Goal: Transaction & Acquisition: Purchase product/service

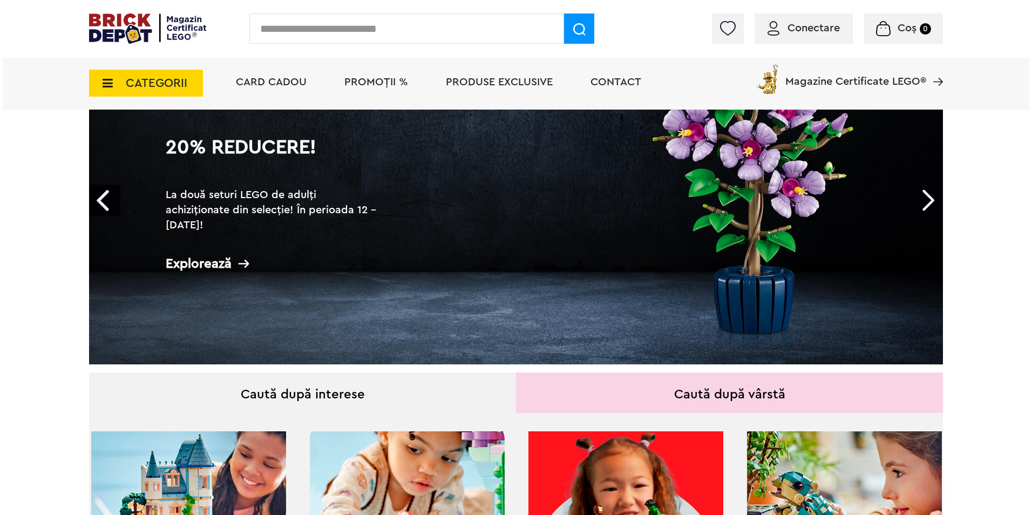
scroll to position [108, 0]
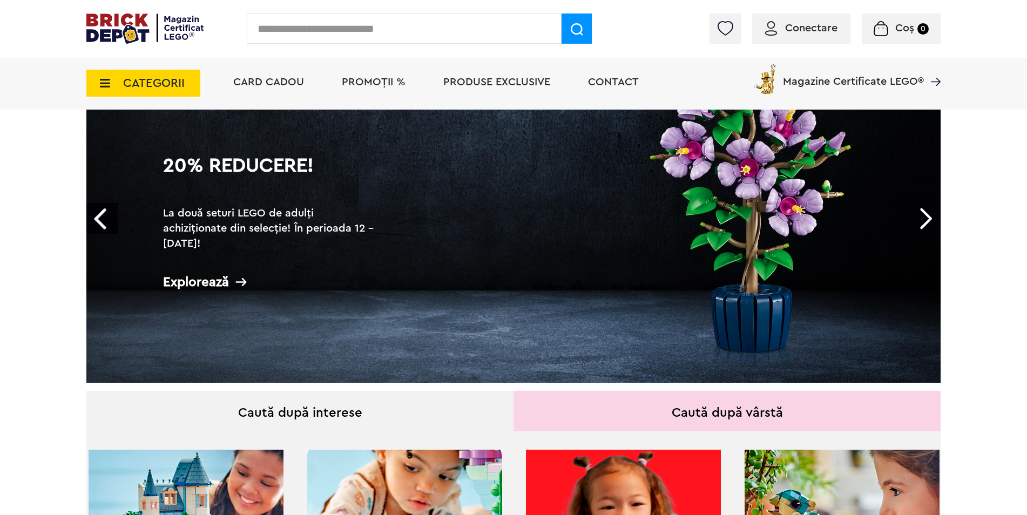
click at [143, 80] on span "CATEGORII" at bounding box center [154, 83] width 62 height 12
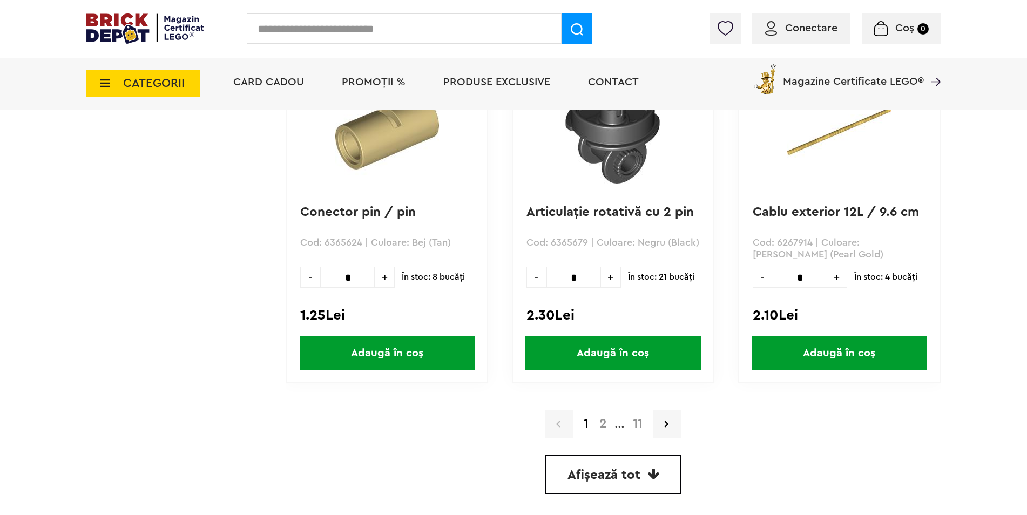
scroll to position [3131, 0]
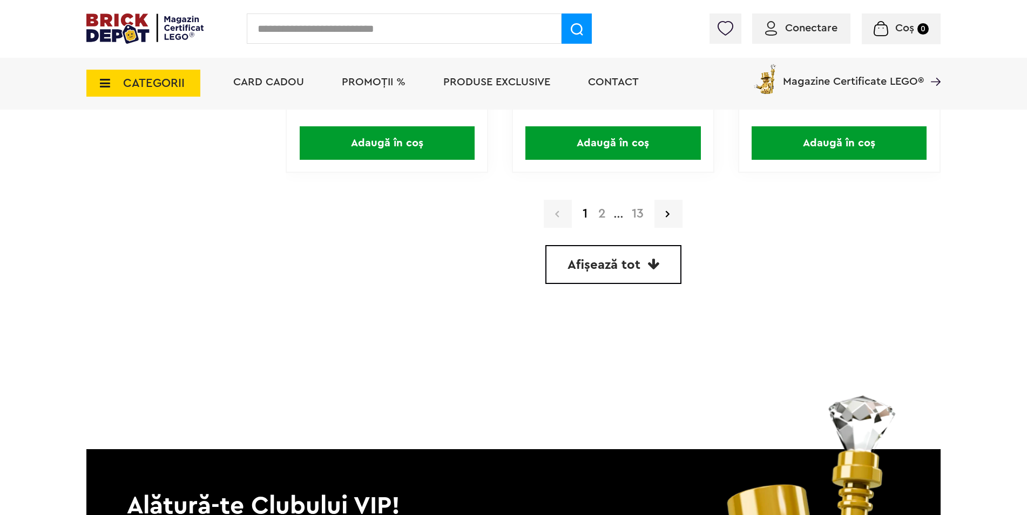
scroll to position [3239, 0]
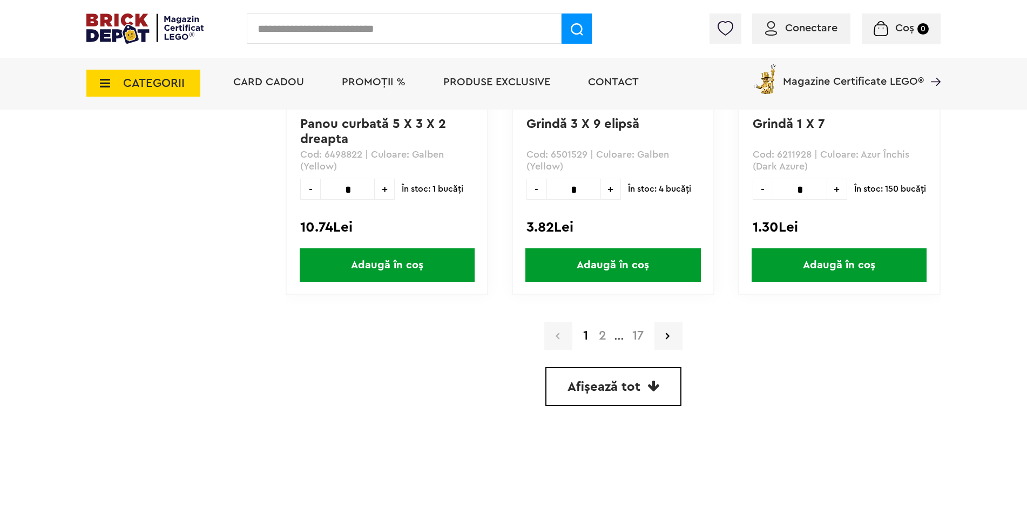
scroll to position [3131, 0]
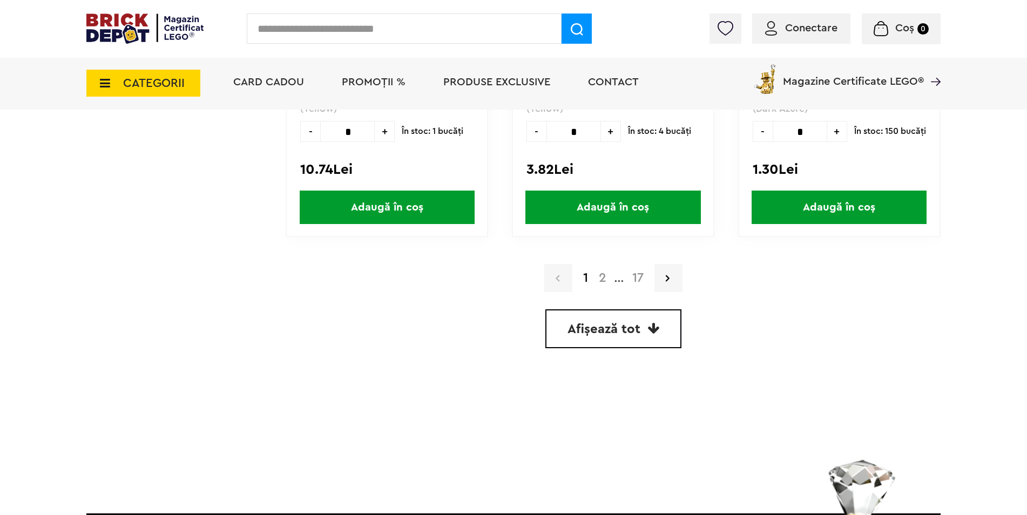
click at [648, 340] on link "Afișează tot" at bounding box center [613, 328] width 136 height 39
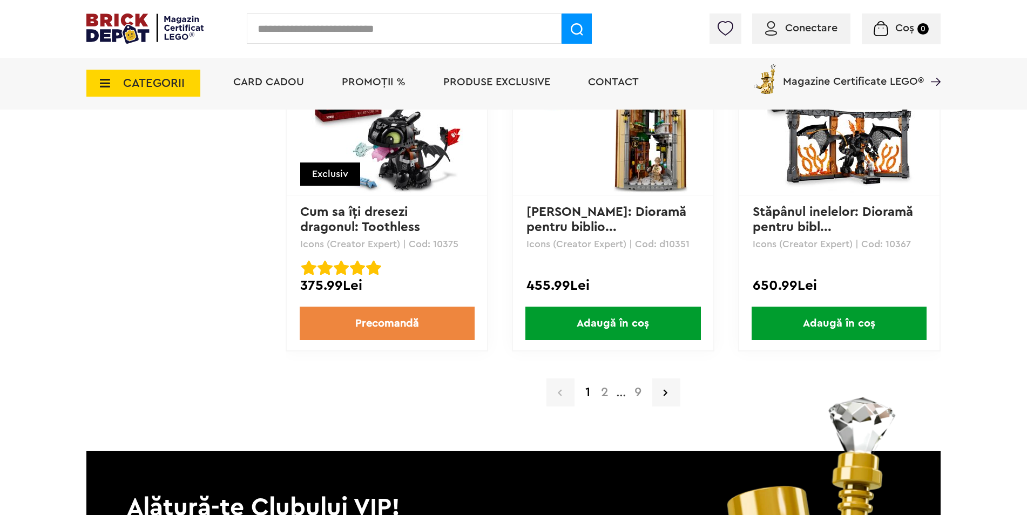
scroll to position [2227, 0]
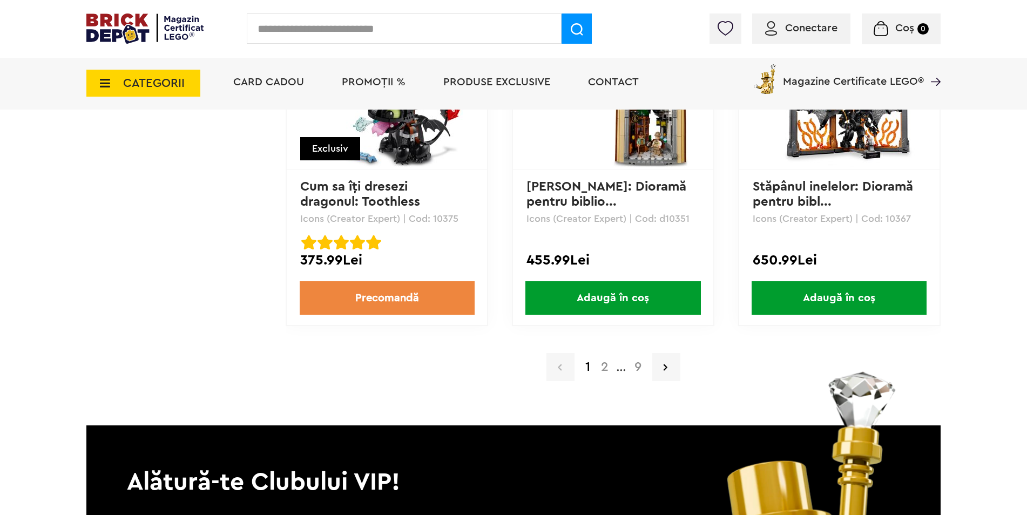
drag, startPoint x: 606, startPoint y: 366, endPoint x: 646, endPoint y: 368, distance: 40.5
click at [607, 368] on a=Adult&order=1&page=2"] "2" at bounding box center [604, 367] width 18 height 13
click at [667, 367] on link at bounding box center [666, 367] width 28 height 28
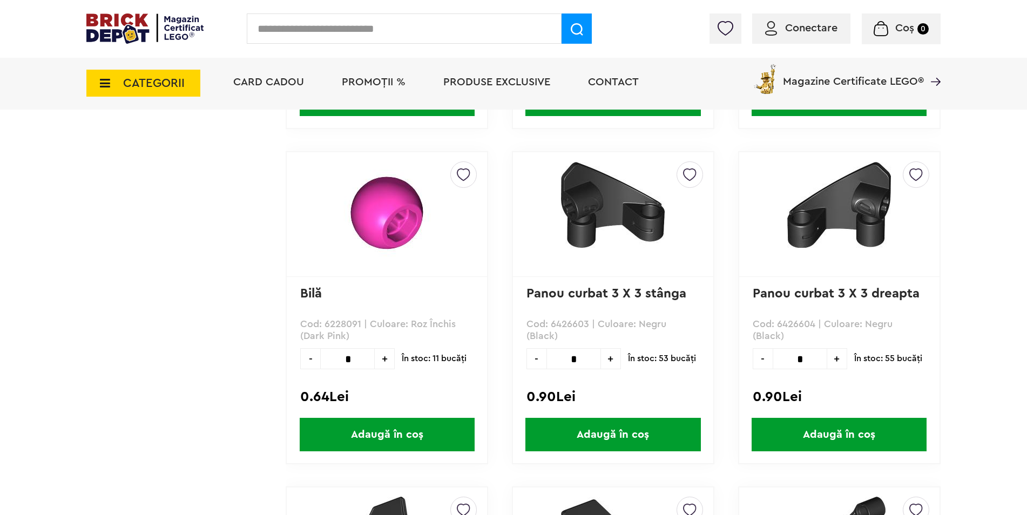
scroll to position [13230, 0]
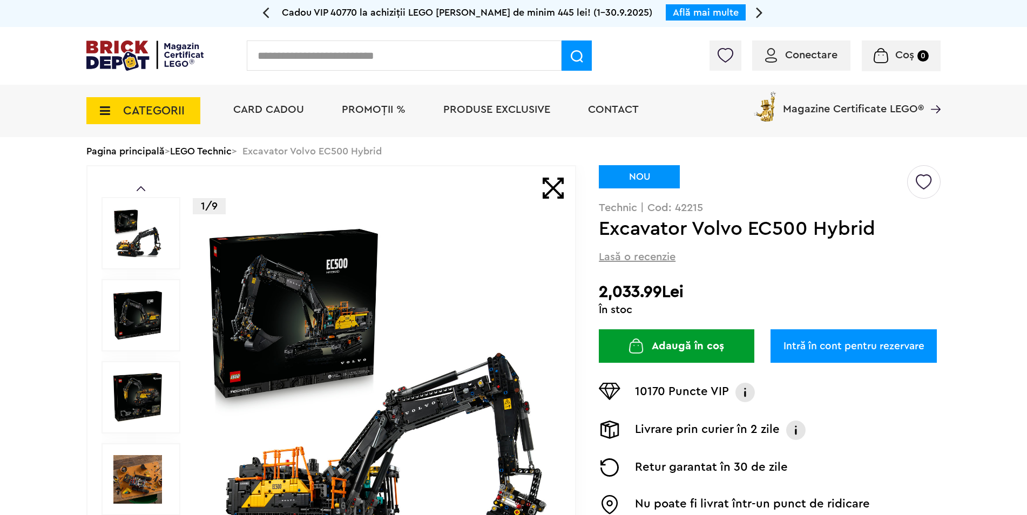
click at [145, 321] on img at bounding box center [137, 315] width 49 height 49
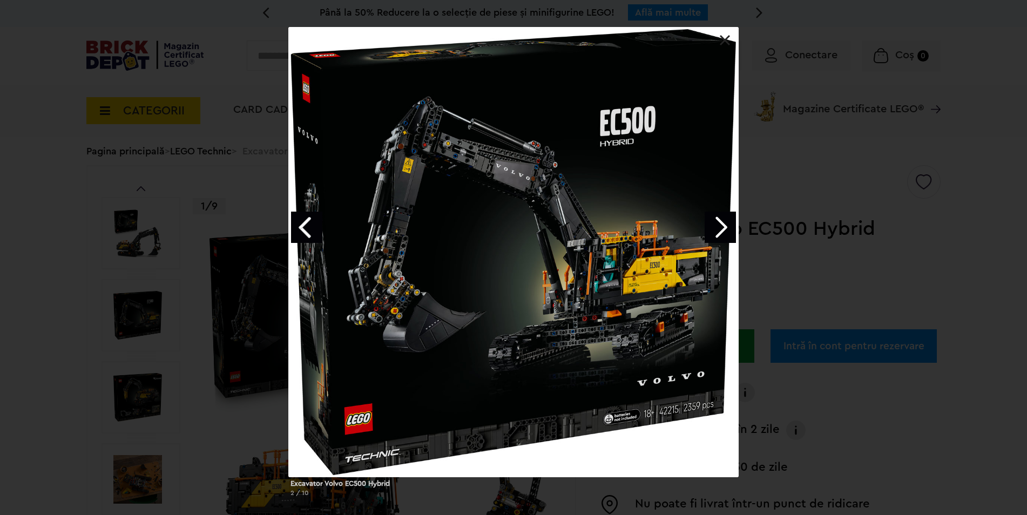
click at [723, 230] on link "Next image" at bounding box center [719, 227] width 31 height 31
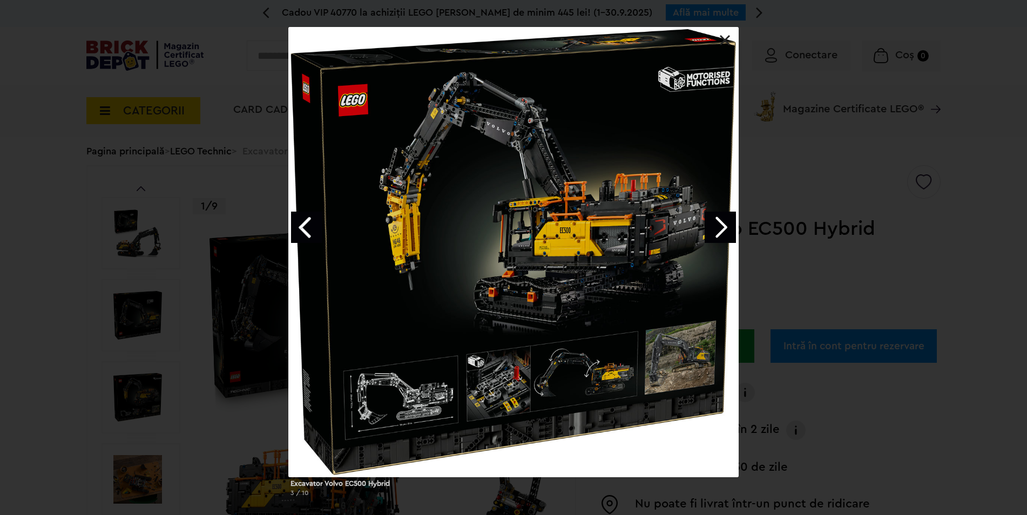
click at [723, 230] on link "Next image" at bounding box center [719, 227] width 31 height 31
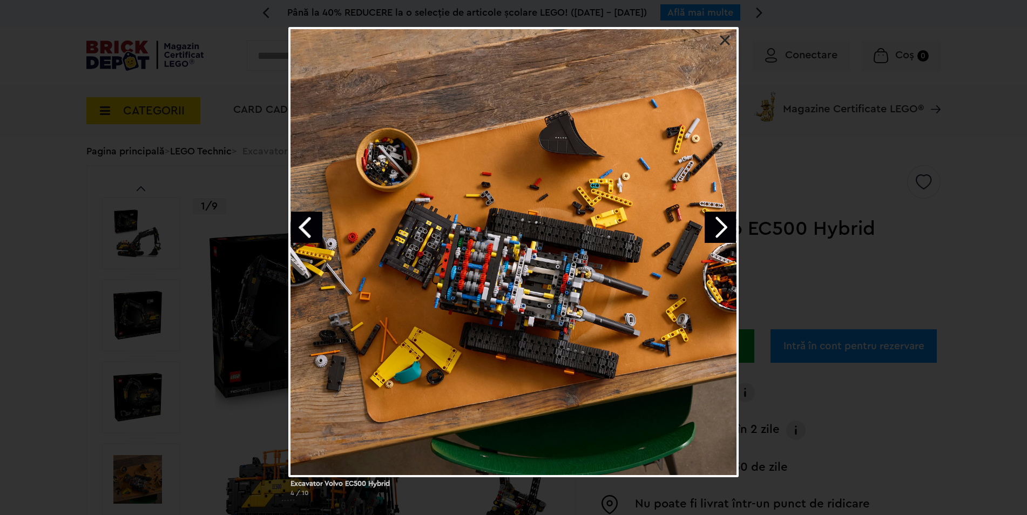
click at [723, 230] on link "Next image" at bounding box center [719, 227] width 31 height 31
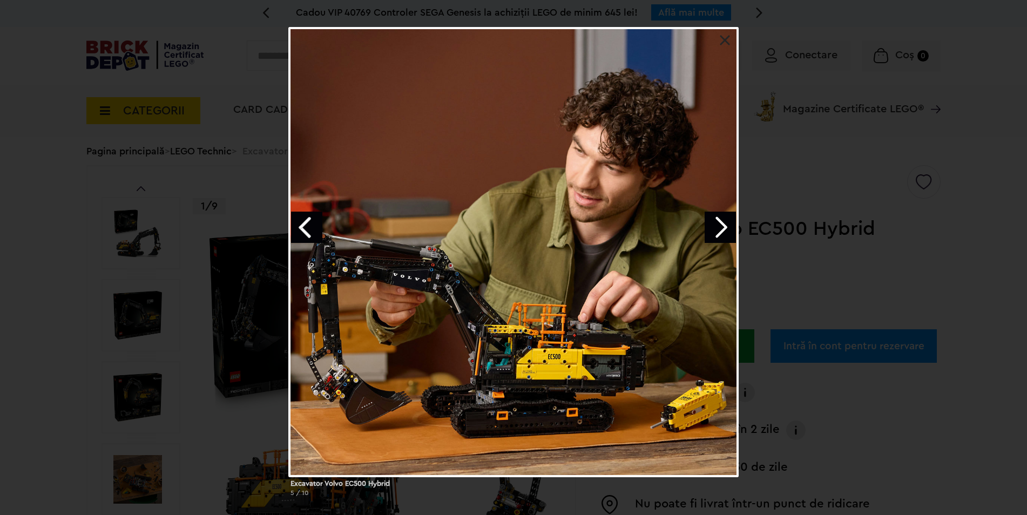
click at [723, 230] on link "Next image" at bounding box center [719, 227] width 31 height 31
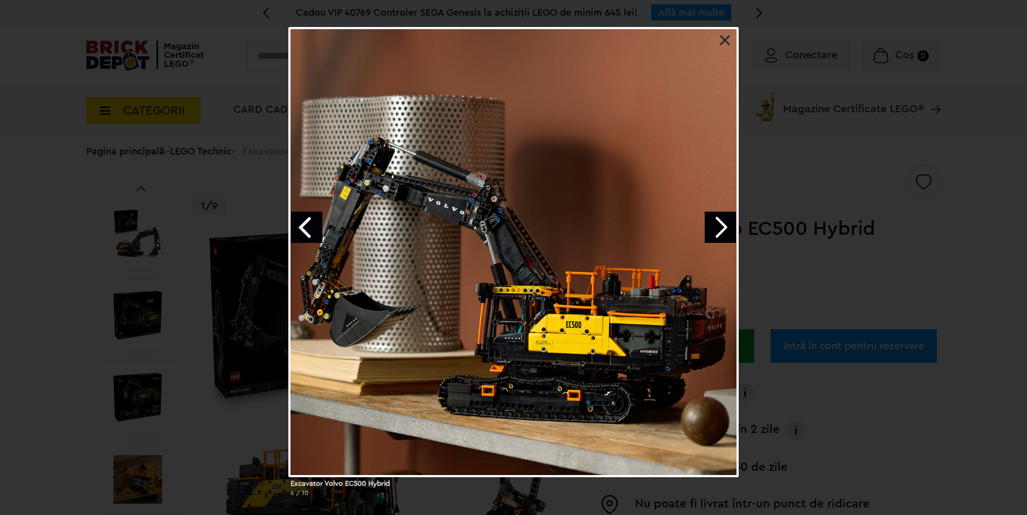
click at [723, 230] on link "Next image" at bounding box center [719, 227] width 31 height 31
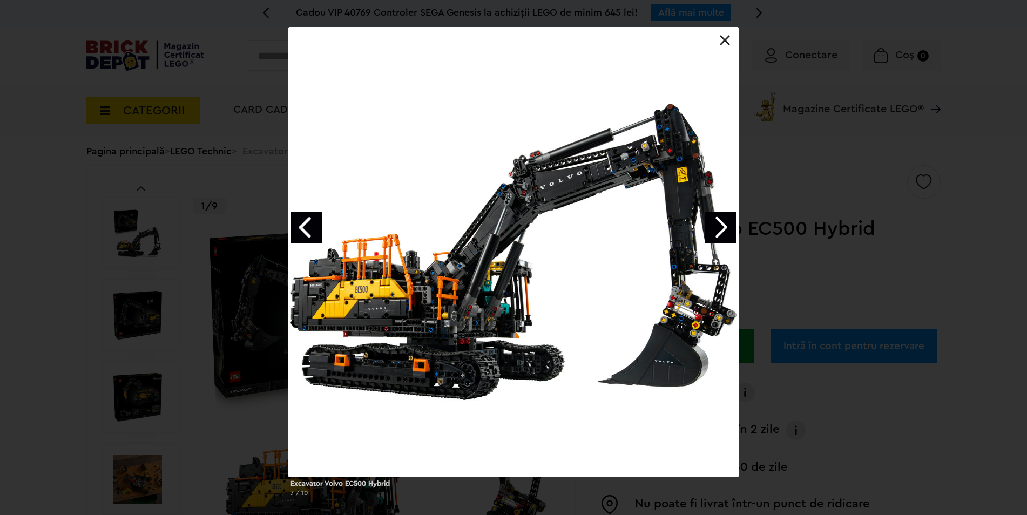
click at [723, 230] on link "Next image" at bounding box center [719, 227] width 31 height 31
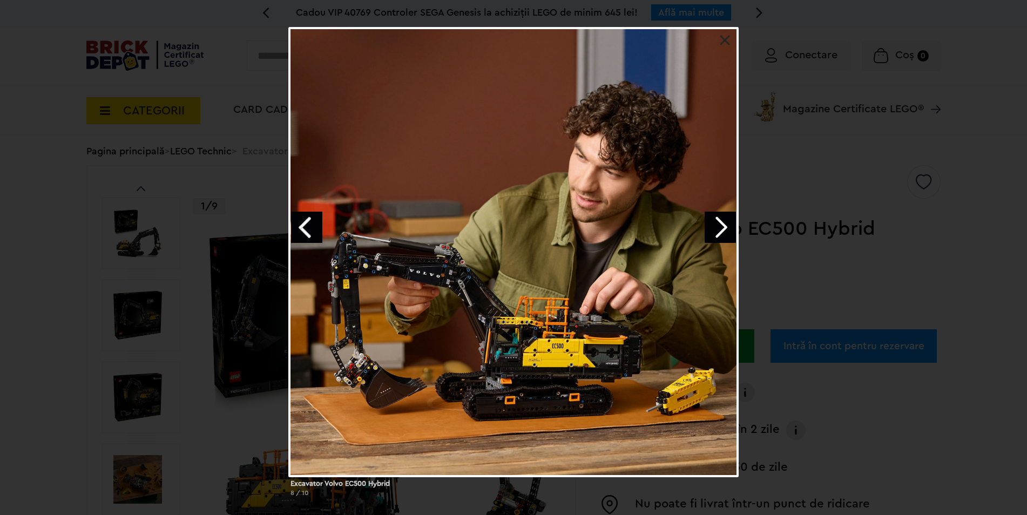
click at [723, 230] on link "Next image" at bounding box center [719, 227] width 31 height 31
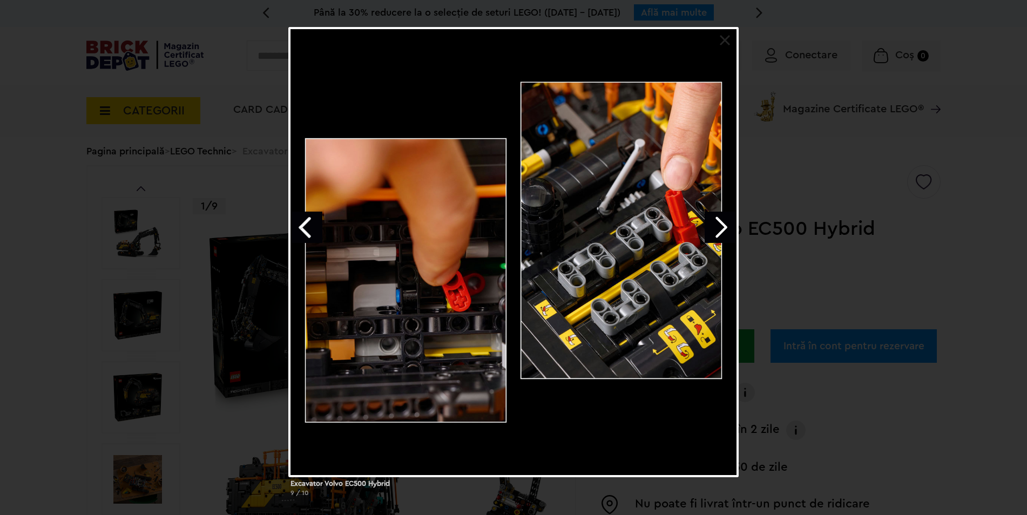
click at [727, 220] on link "Next image" at bounding box center [719, 227] width 31 height 31
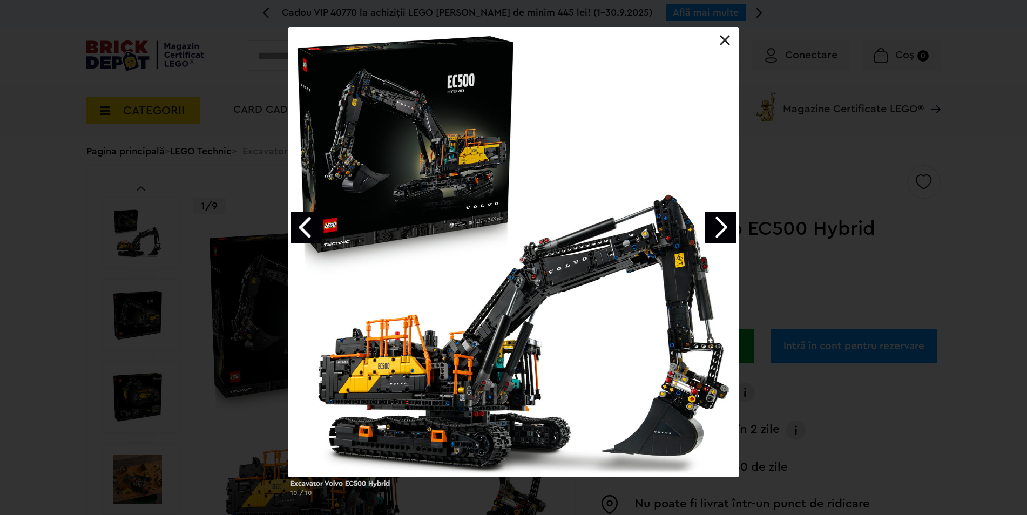
click at [723, 36] on link at bounding box center [725, 40] width 11 height 11
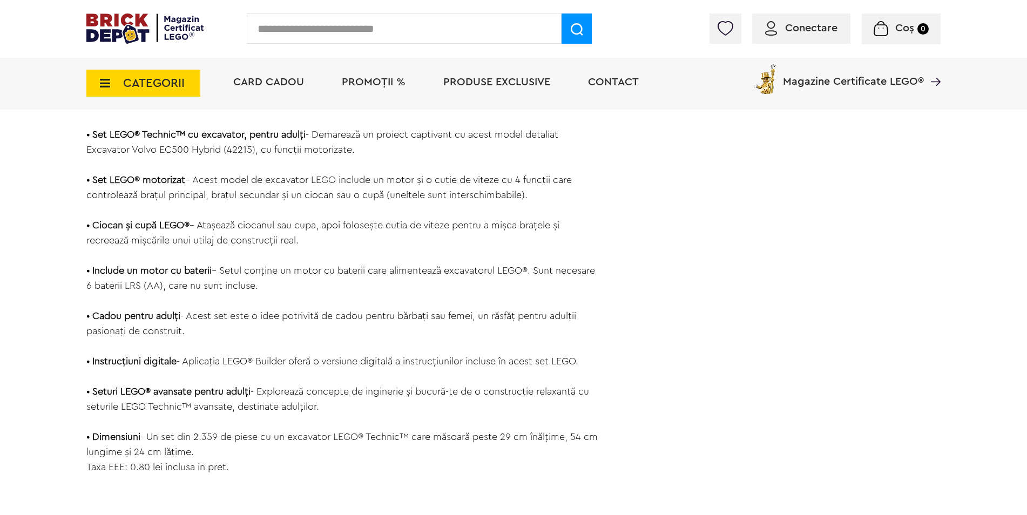
scroll to position [1080, 0]
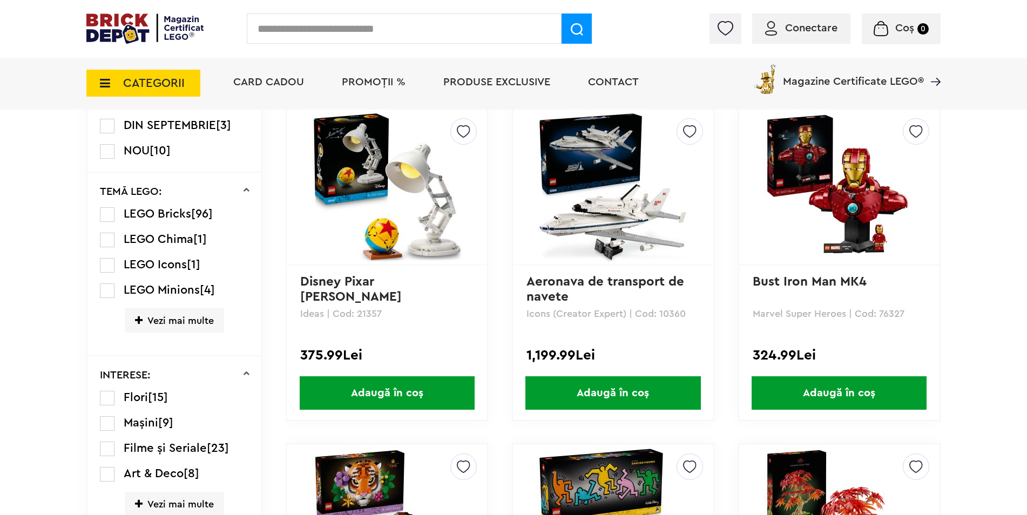
scroll to position [810, 0]
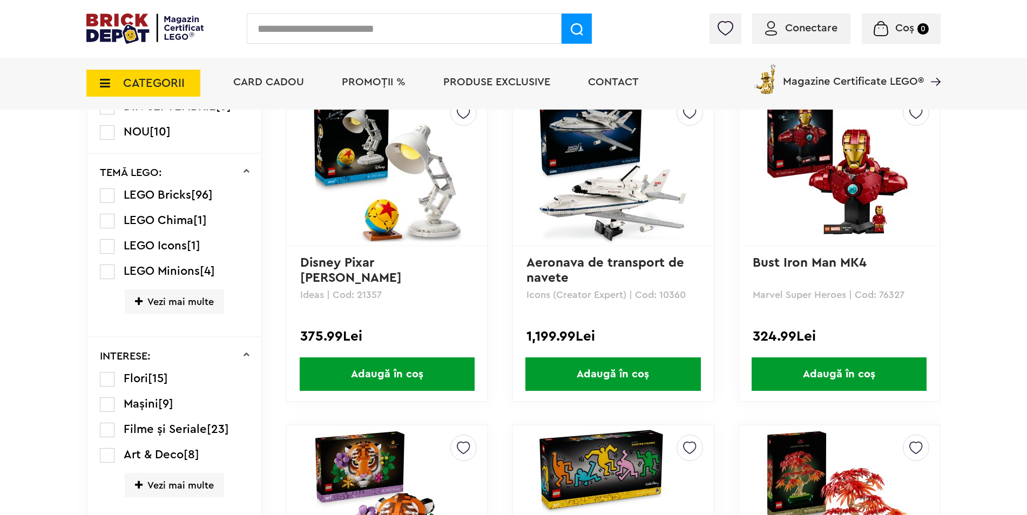
click at [158, 303] on span "Vezi mai multe" at bounding box center [174, 301] width 99 height 24
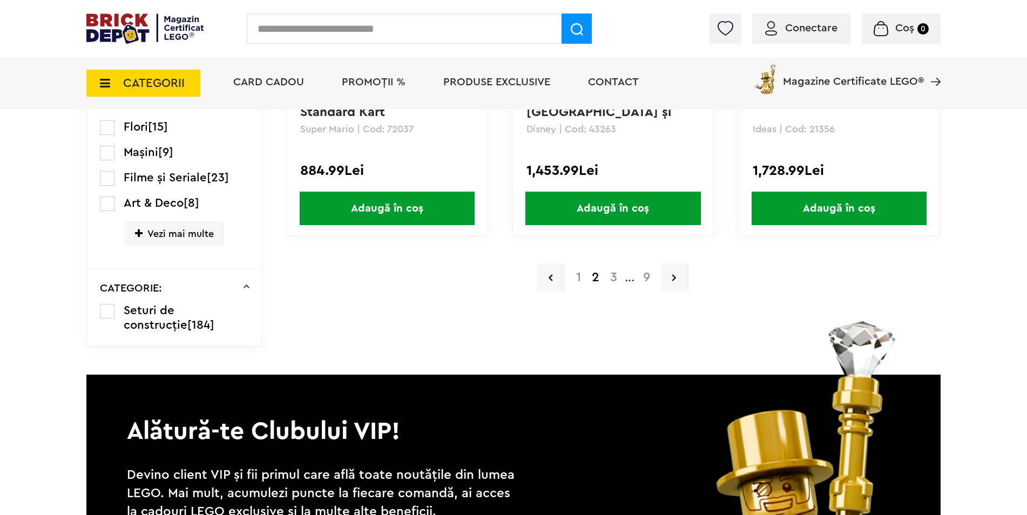
scroll to position [2321, 0]
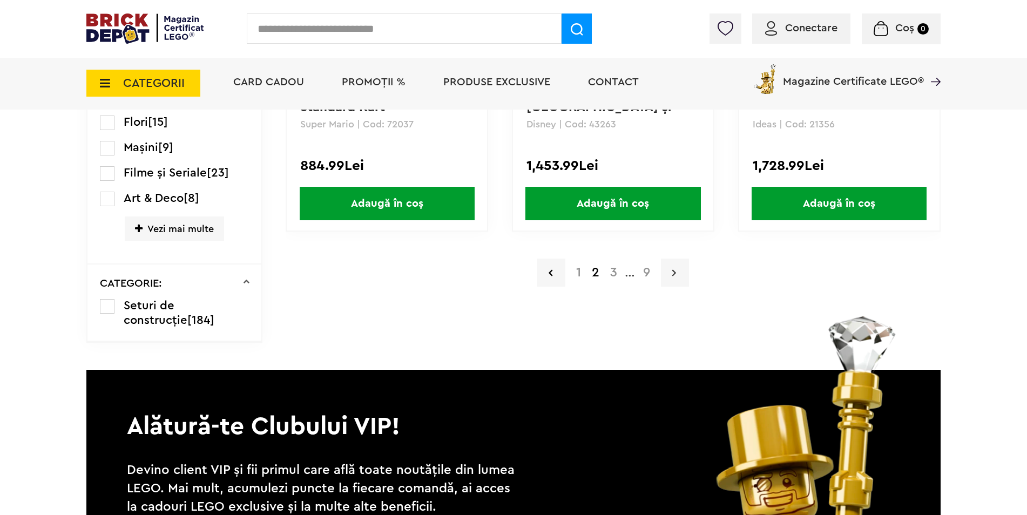
click at [672, 277] on link at bounding box center [675, 273] width 28 height 28
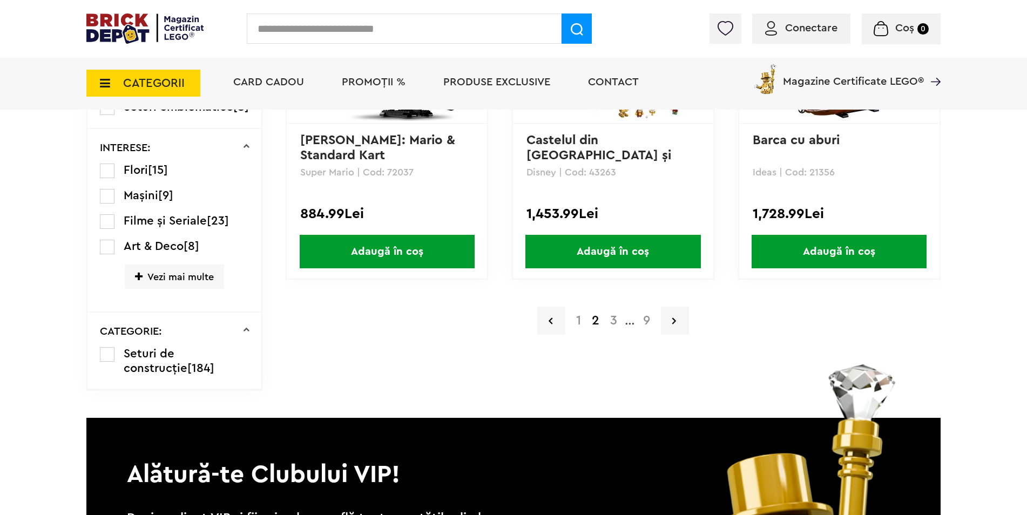
scroll to position [2267, 0]
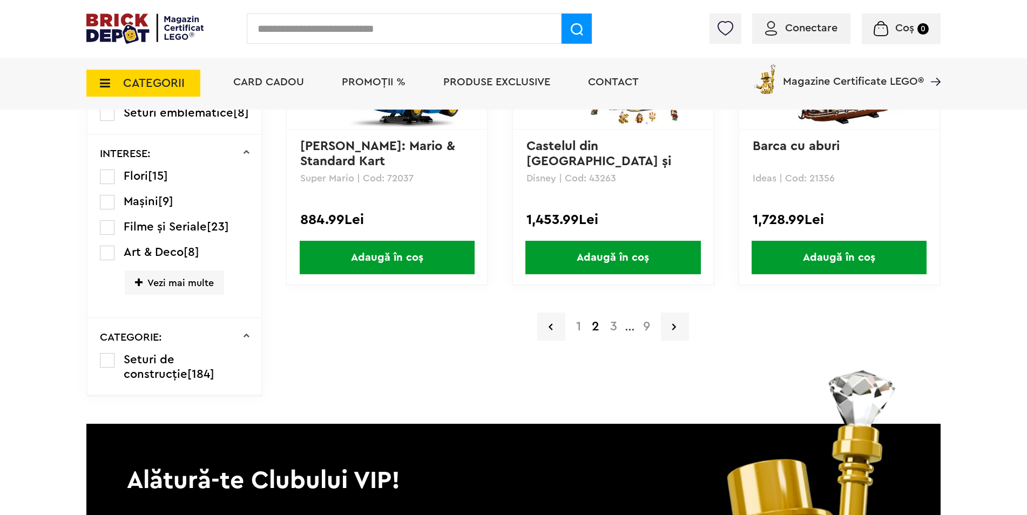
click at [613, 328] on a=Adult&order=1&page=3"] "3" at bounding box center [614, 326] width 18 height 13
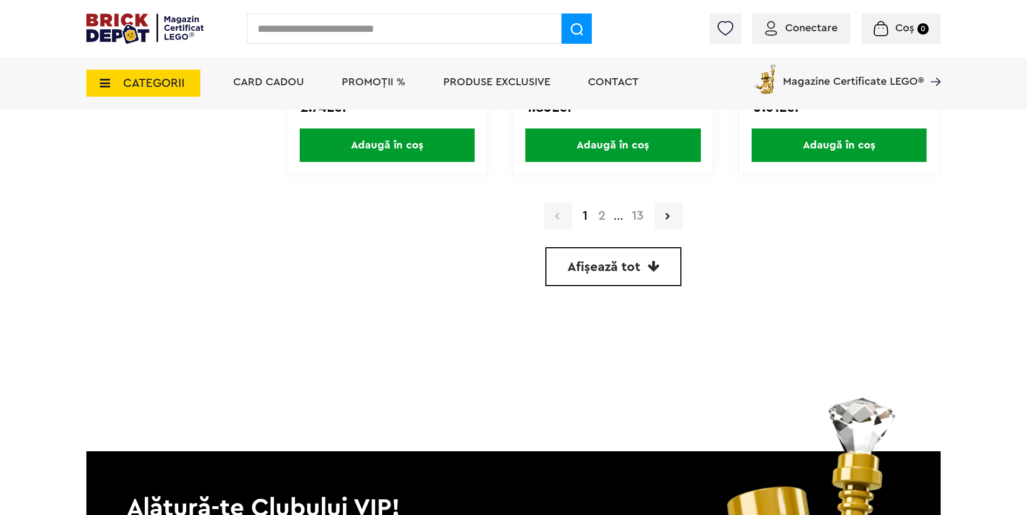
scroll to position [3239, 0]
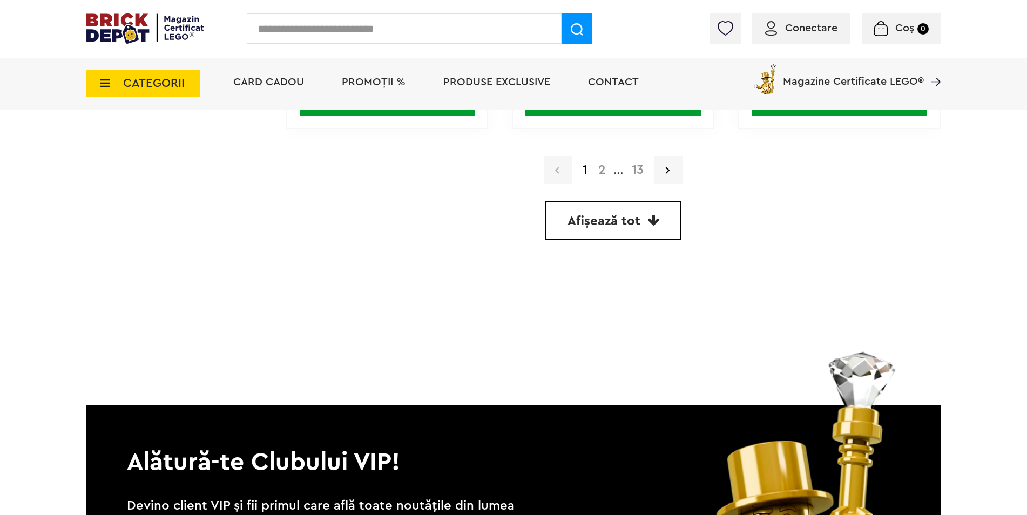
click at [660, 226] on link "Afișează tot" at bounding box center [613, 220] width 136 height 39
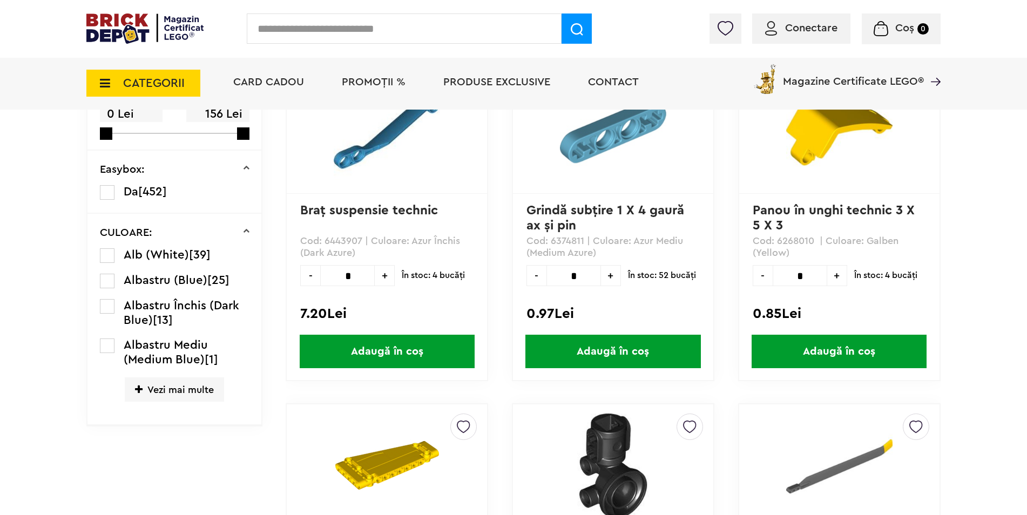
scroll to position [324, 0]
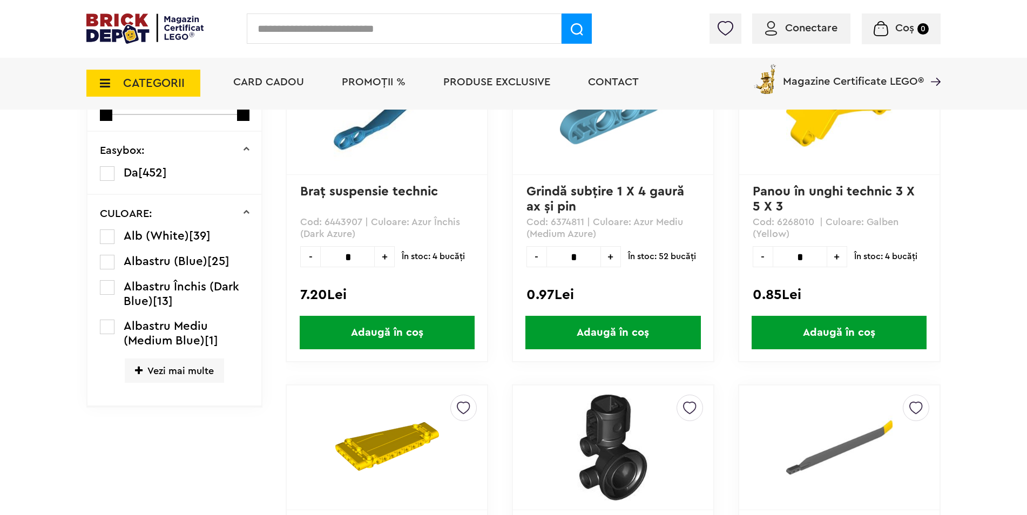
click at [139, 376] on span "Vezi mai multe" at bounding box center [174, 370] width 99 height 24
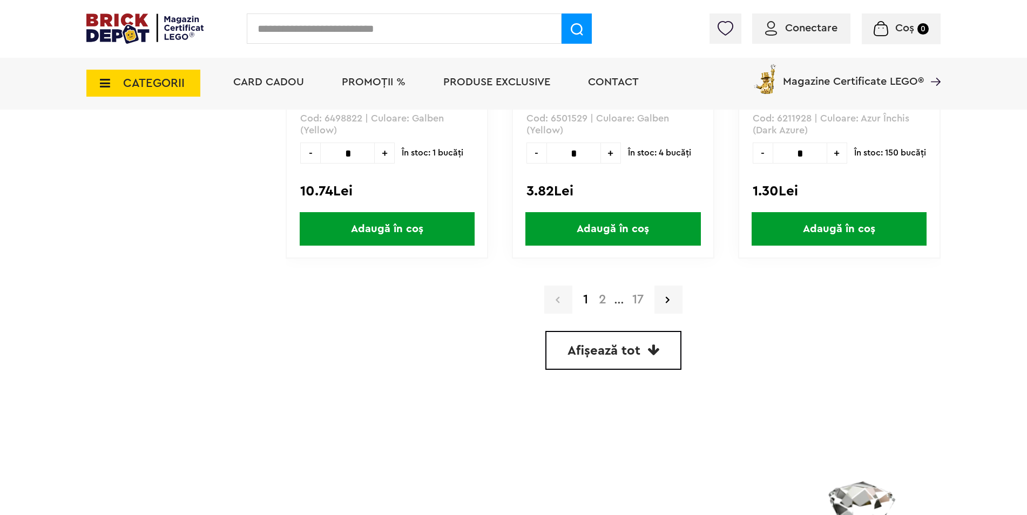
scroll to position [3239, 0]
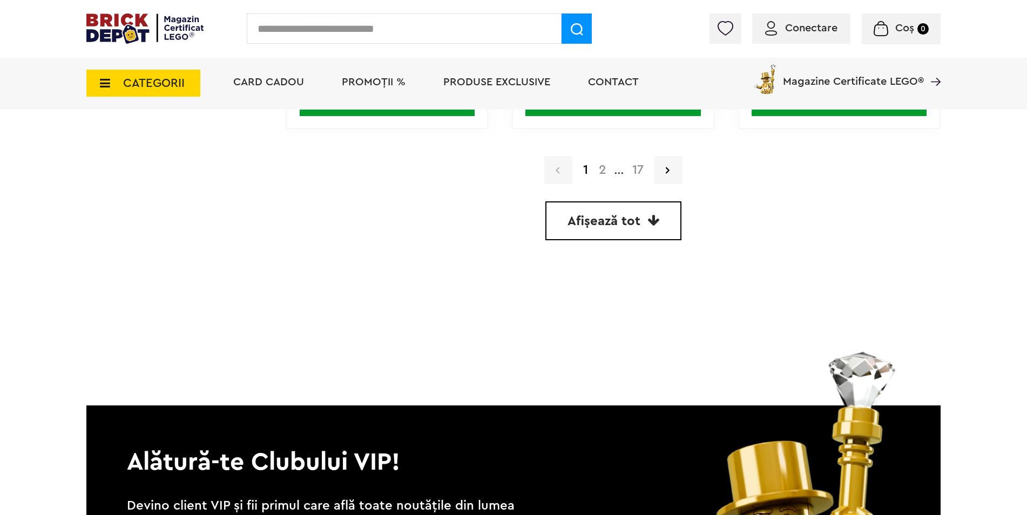
drag, startPoint x: 637, startPoint y: 219, endPoint x: 635, endPoint y: 211, distance: 8.4
click at [637, 219] on span "Afișează tot" at bounding box center [603, 221] width 73 height 13
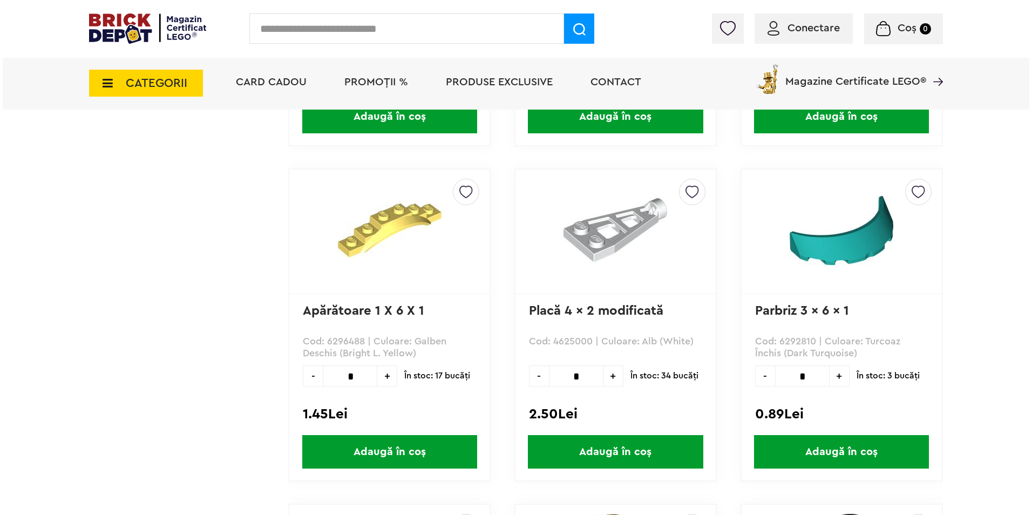
scroll to position [10585, 0]
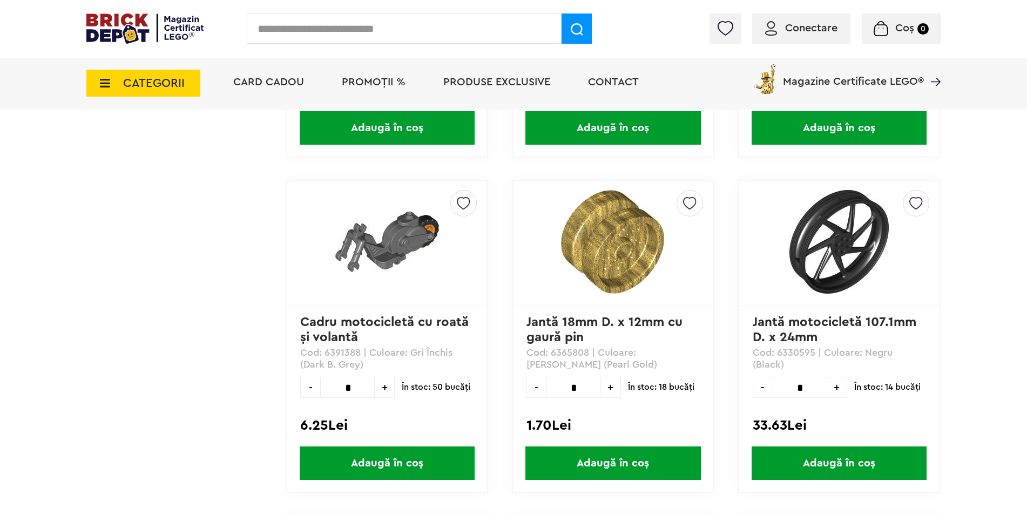
click at [332, 38] on input "text" at bounding box center [404, 28] width 315 height 30
type input "******"
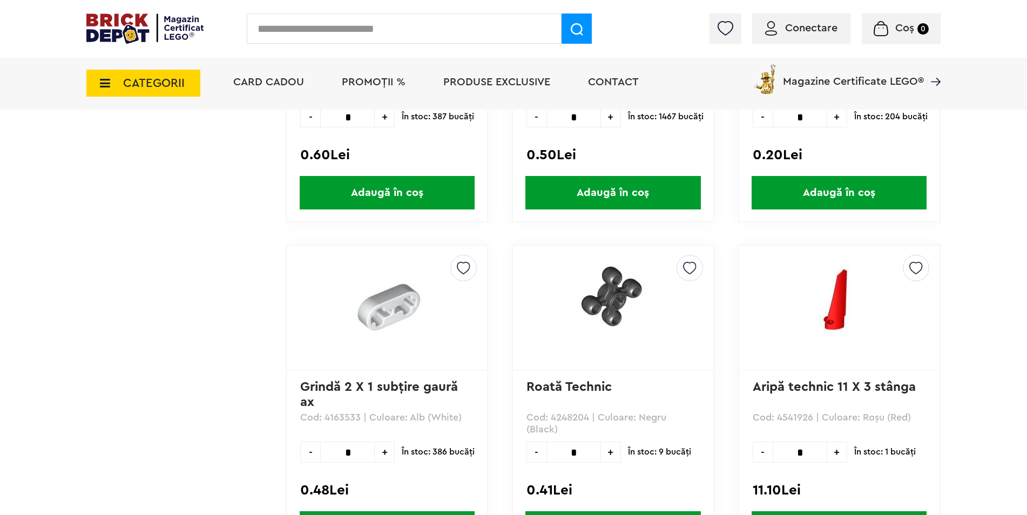
scroll to position [37843, 0]
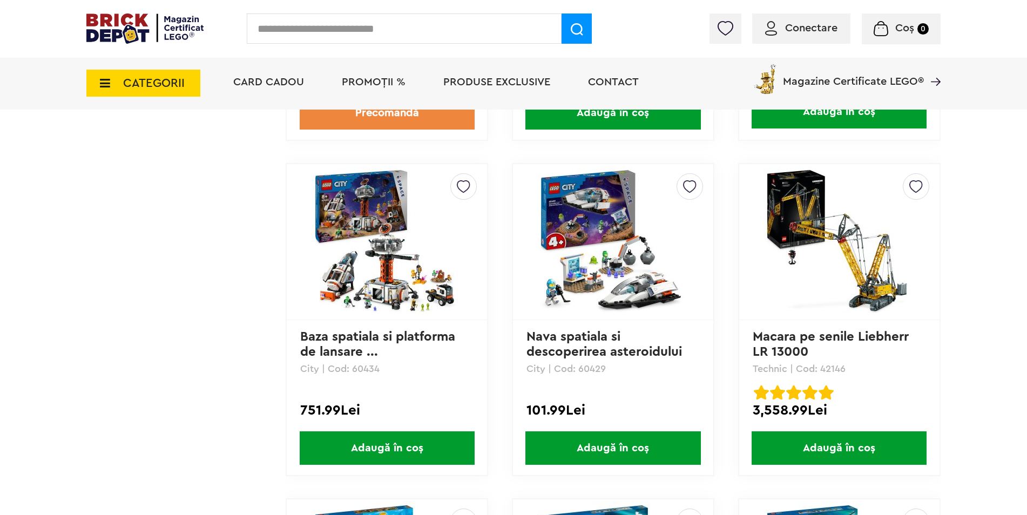
scroll to position [1403, 0]
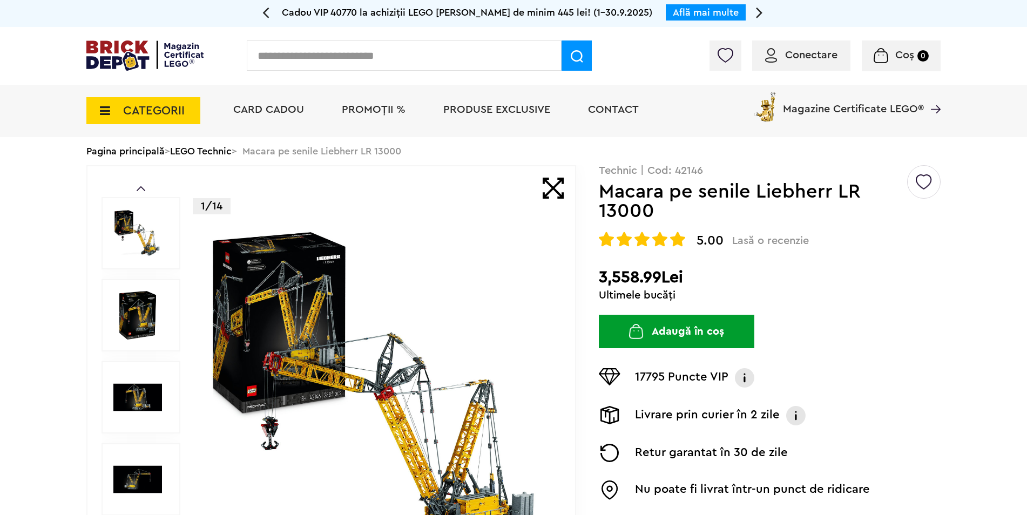
click at [277, 351] on img at bounding box center [378, 397] width 348 height 348
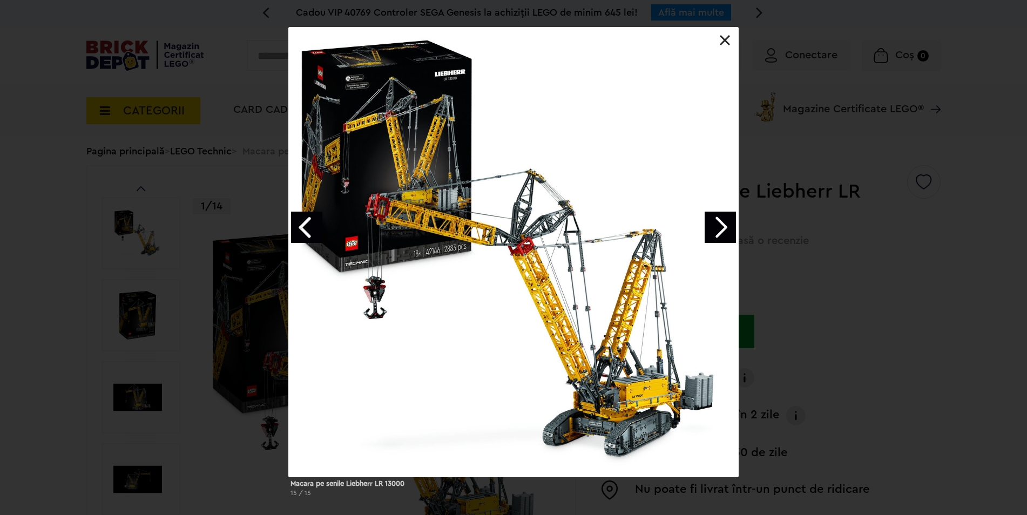
click at [463, 259] on div at bounding box center [513, 252] width 450 height 450
click at [713, 236] on link "Next image" at bounding box center [719, 227] width 31 height 31
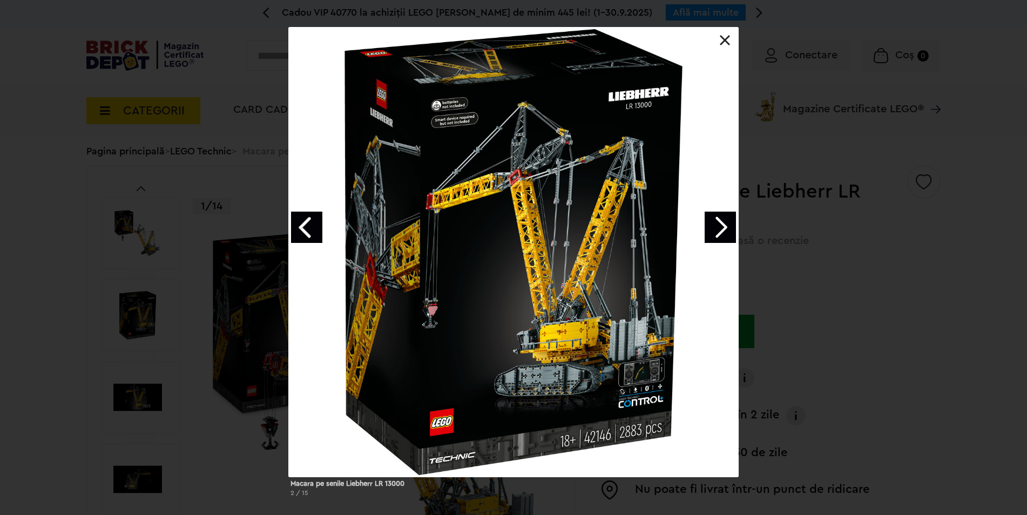
click at [720, 45] on link at bounding box center [725, 40] width 11 height 11
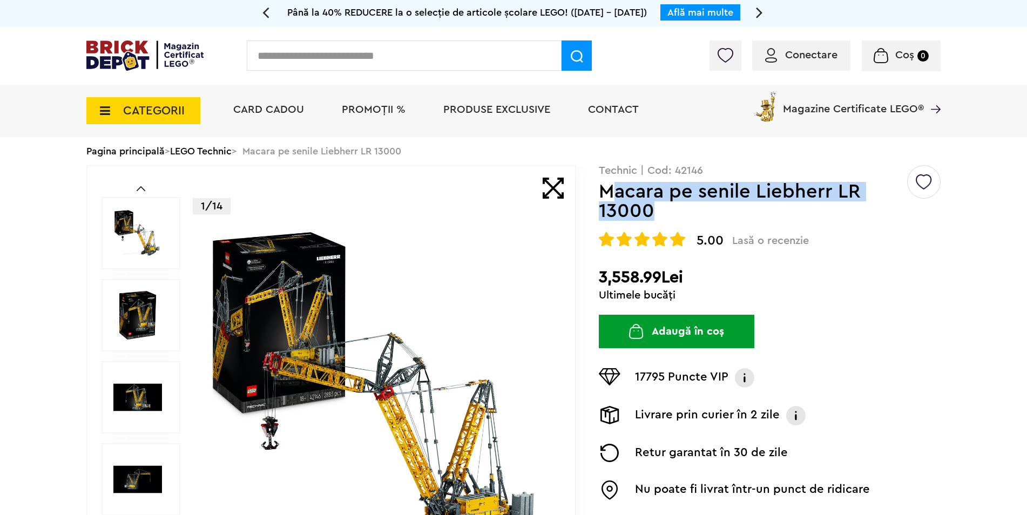
drag, startPoint x: 607, startPoint y: 191, endPoint x: 801, endPoint y: 215, distance: 195.8
click at [801, 215] on h1 "Macara pe senile Liebherr LR 13000" at bounding box center [752, 201] width 307 height 39
drag, startPoint x: 800, startPoint y: 215, endPoint x: 690, endPoint y: 212, distance: 109.6
click at [691, 212] on h1 "Macara pe senile Liebherr LR 13000" at bounding box center [752, 201] width 307 height 39
drag, startPoint x: 664, startPoint y: 218, endPoint x: 601, endPoint y: 191, distance: 69.4
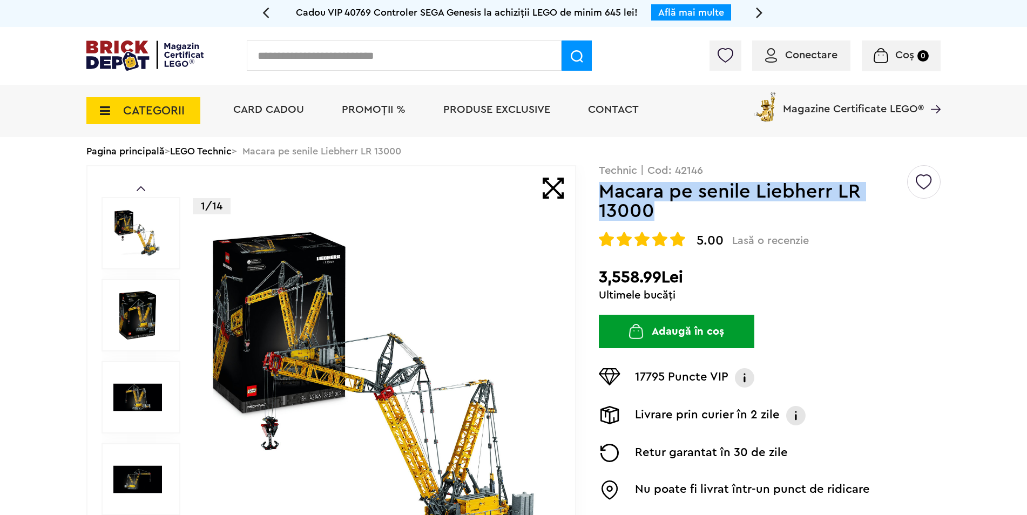
click at [601, 191] on h1 "Macara pe senile Liebherr LR 13000" at bounding box center [752, 201] width 307 height 39
copy h1 "Macara pe senile Liebherr LR 13000"
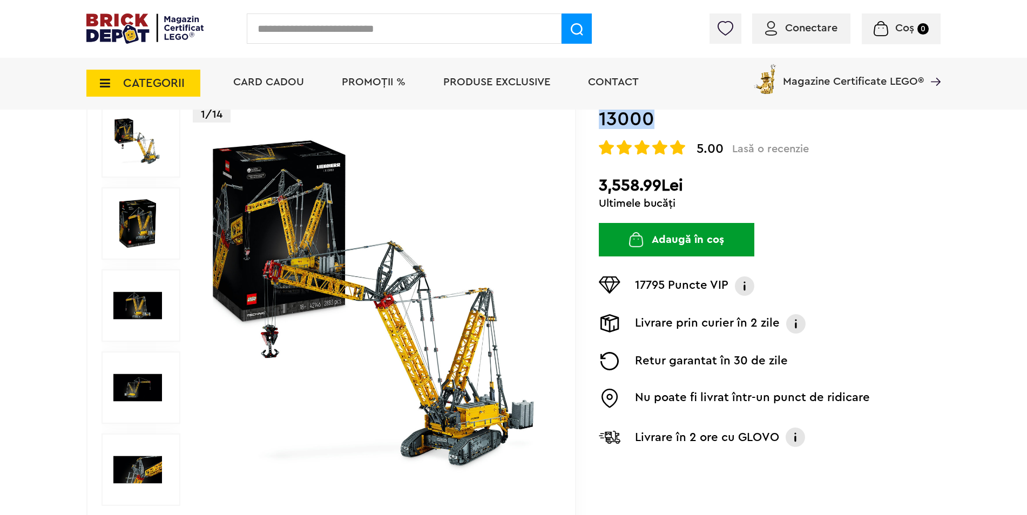
scroll to position [108, 0]
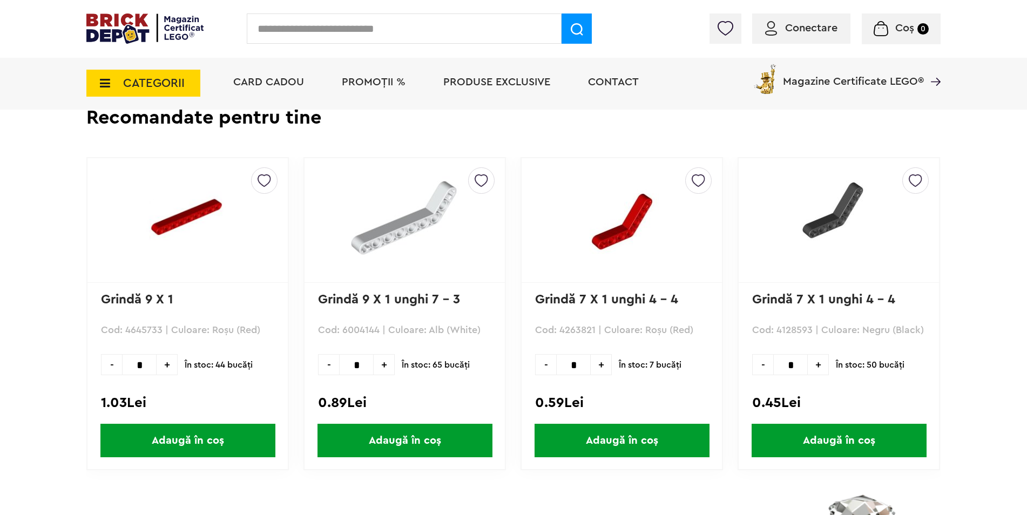
scroll to position [947, 0]
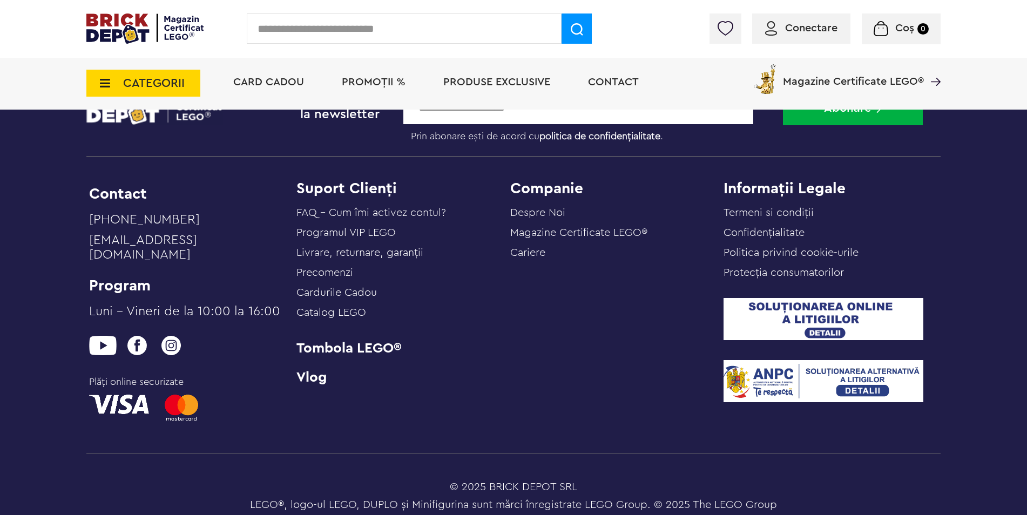
scroll to position [1708, 0]
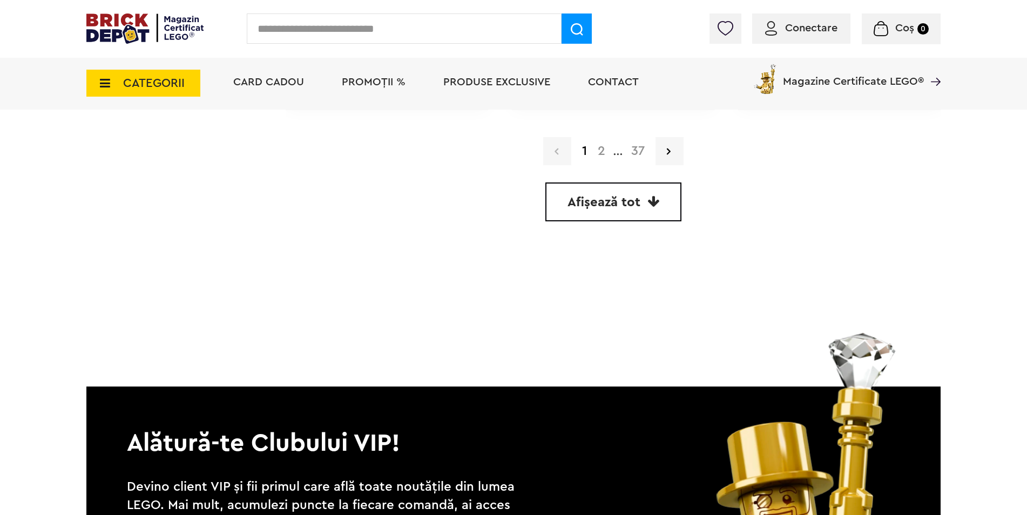
scroll to position [3239, 0]
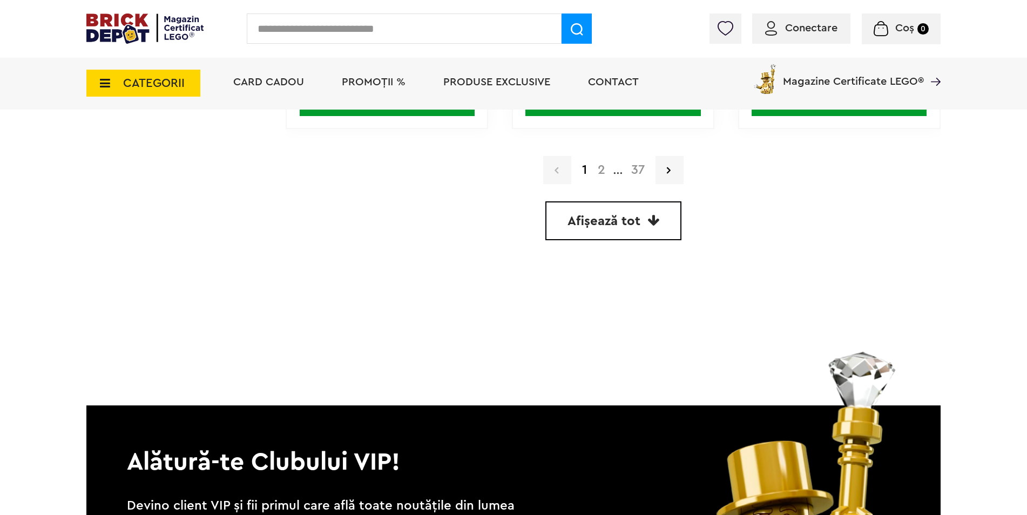
click at [615, 215] on span "Afișează tot" at bounding box center [603, 221] width 73 height 13
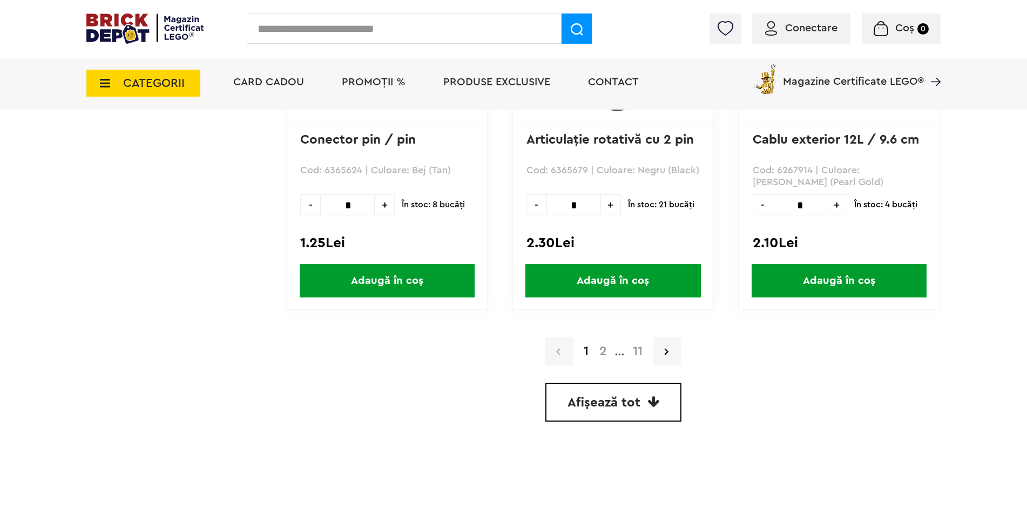
scroll to position [3185, 0]
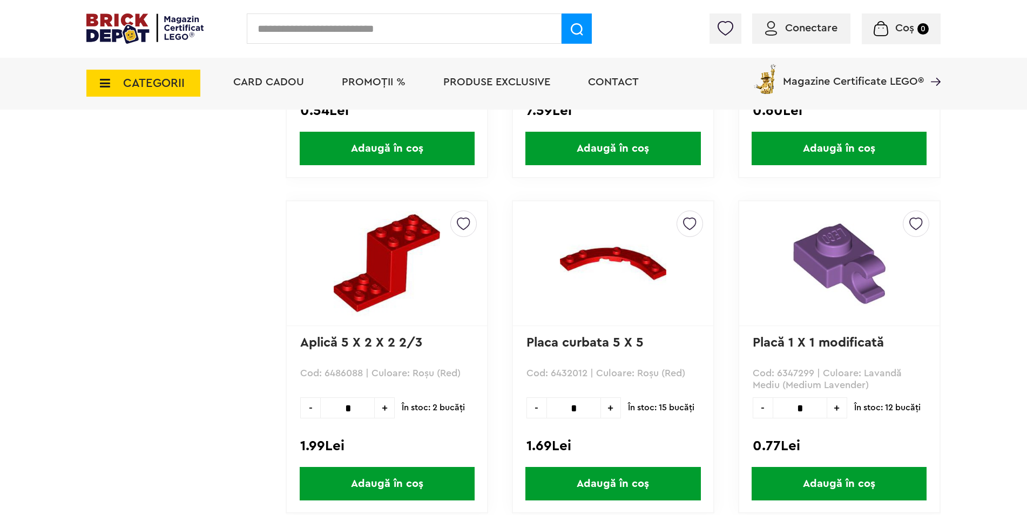
scroll to position [3190, 0]
